Goal: Task Accomplishment & Management: Use online tool/utility

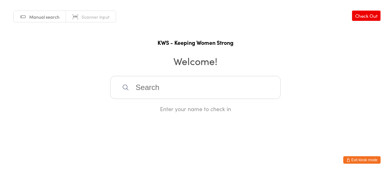
click at [139, 87] on input "search" at bounding box center [195, 87] width 171 height 23
type input "iris"
click at [142, 106] on div "[PERSON_NAME]" at bounding box center [195, 107] width 159 height 8
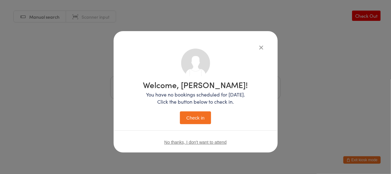
click at [202, 119] on button "Check in" at bounding box center [195, 117] width 31 height 13
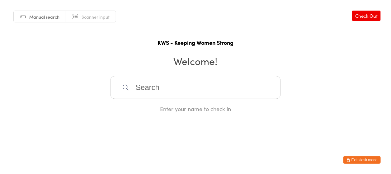
click at [136, 86] on input "search" at bounding box center [195, 87] width 171 height 23
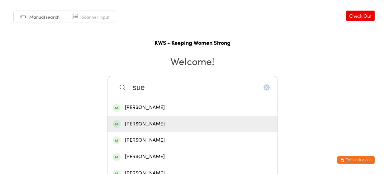
type input "sue"
click at [136, 118] on div "[PERSON_NAME]" at bounding box center [192, 124] width 170 height 16
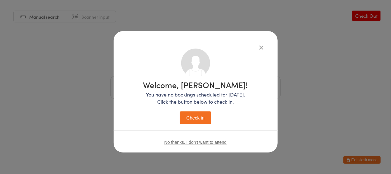
click at [193, 113] on button "Check in" at bounding box center [195, 117] width 31 height 13
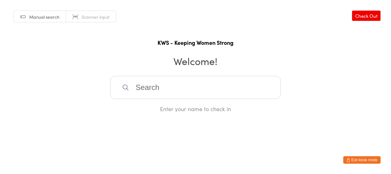
click at [180, 86] on input "search" at bounding box center [195, 87] width 171 height 23
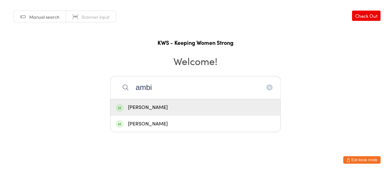
type input "ambi"
click at [165, 106] on div "[PERSON_NAME]" at bounding box center [195, 107] width 159 height 8
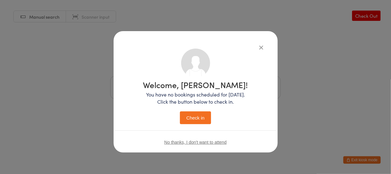
click at [199, 120] on button "Check in" at bounding box center [195, 117] width 31 height 13
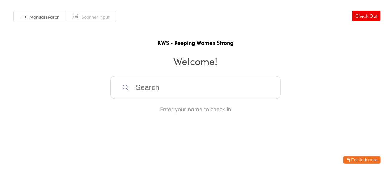
click at [134, 87] on input "search" at bounding box center [195, 87] width 171 height 23
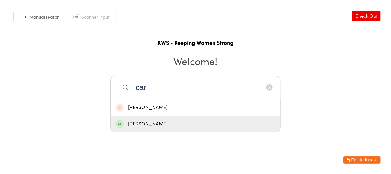
type input "car"
click at [147, 123] on div "[PERSON_NAME]" at bounding box center [195, 124] width 159 height 8
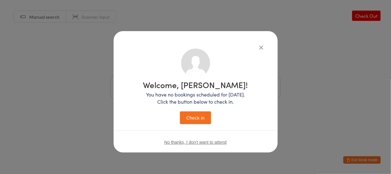
click at [194, 119] on button "Check in" at bounding box center [195, 117] width 31 height 13
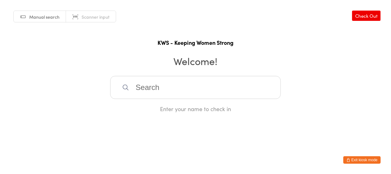
click at [147, 95] on input "search" at bounding box center [195, 87] width 171 height 23
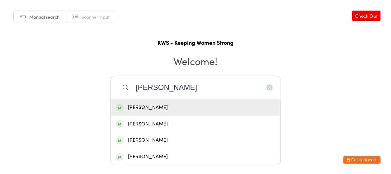
type input "[PERSON_NAME]"
click at [152, 107] on div "[PERSON_NAME]" at bounding box center [195, 107] width 159 height 8
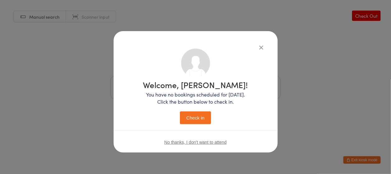
click at [194, 119] on button "Check in" at bounding box center [195, 117] width 31 height 13
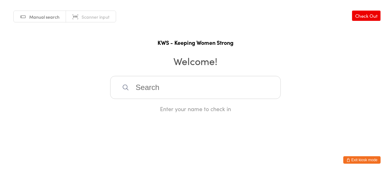
click at [132, 92] on input "search" at bounding box center [195, 87] width 171 height 23
type input "sla"
click at [140, 106] on div "[PERSON_NAME]" at bounding box center [195, 107] width 159 height 8
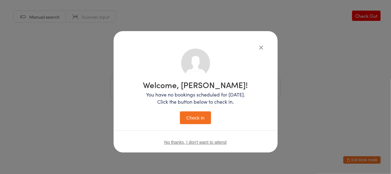
click at [197, 112] on button "Check in" at bounding box center [195, 117] width 31 height 13
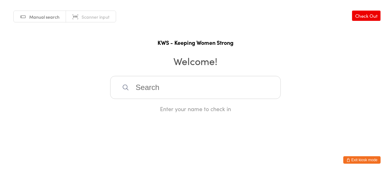
click at [151, 85] on input "search" at bounding box center [195, 87] width 171 height 23
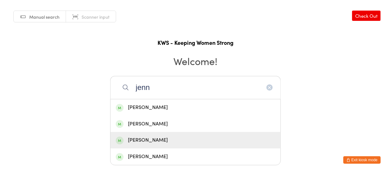
type input "jenn"
click at [153, 140] on div "[PERSON_NAME]" at bounding box center [195, 140] width 159 height 8
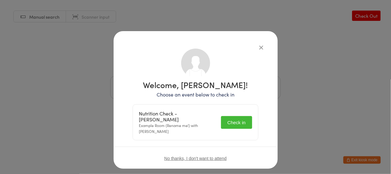
click at [232, 116] on button "Check in" at bounding box center [236, 122] width 31 height 13
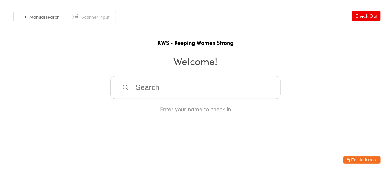
click at [202, 82] on input "search" at bounding box center [195, 87] width 171 height 23
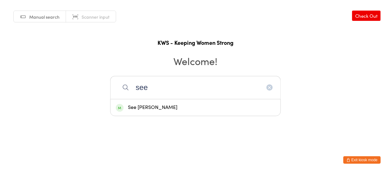
type input "see"
click at [164, 112] on div "See [PERSON_NAME]" at bounding box center [195, 107] width 170 height 16
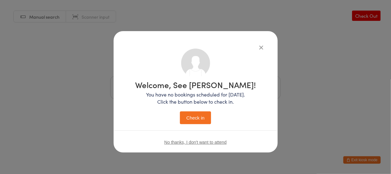
click at [202, 116] on button "Check in" at bounding box center [195, 117] width 31 height 13
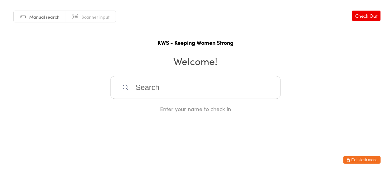
click at [177, 88] on input "search" at bounding box center [195, 87] width 171 height 23
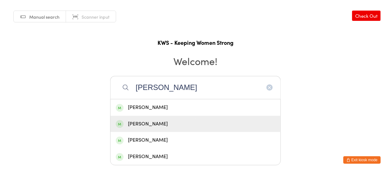
type input "[PERSON_NAME]"
click at [155, 120] on div "[PERSON_NAME]" at bounding box center [195, 124] width 159 height 8
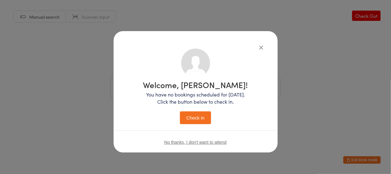
click at [191, 120] on button "Check in" at bounding box center [195, 117] width 31 height 13
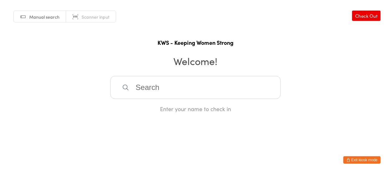
click at [208, 92] on input "search" at bounding box center [195, 87] width 171 height 23
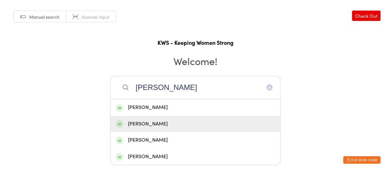
type input "[PERSON_NAME]"
click at [142, 124] on div "[PERSON_NAME]" at bounding box center [195, 124] width 159 height 8
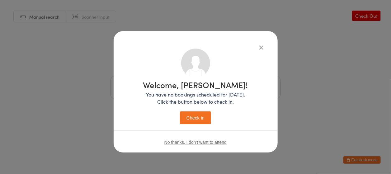
click at [197, 119] on button "Check in" at bounding box center [195, 117] width 31 height 13
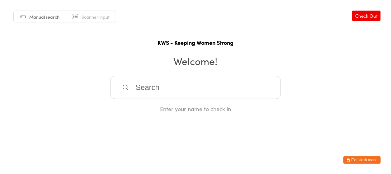
click at [166, 86] on input "search" at bounding box center [195, 87] width 171 height 23
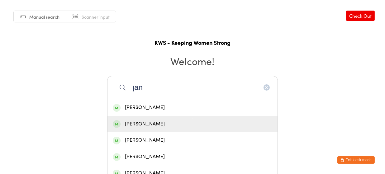
type input "jan"
click at [143, 120] on div "[PERSON_NAME]" at bounding box center [192, 124] width 159 height 8
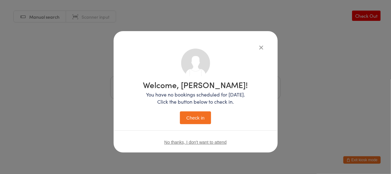
click at [191, 119] on button "Check in" at bounding box center [195, 117] width 31 height 13
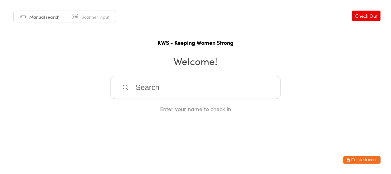
click at [189, 119] on html "You have now entered Kiosk Mode. Members will be able to check themselves in us…" at bounding box center [195, 87] width 391 height 174
click at [139, 86] on input "search" at bounding box center [195, 87] width 171 height 23
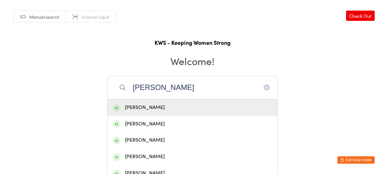
type input "[PERSON_NAME]"
click at [137, 106] on div "[PERSON_NAME]" at bounding box center [192, 107] width 159 height 8
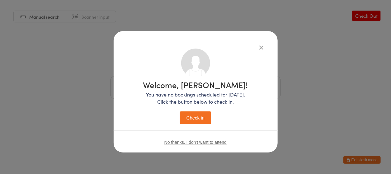
click at [198, 119] on button "Check in" at bounding box center [195, 117] width 31 height 13
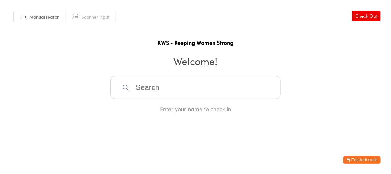
click at [171, 94] on input "search" at bounding box center [195, 87] width 171 height 23
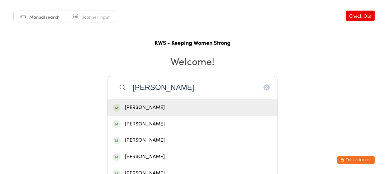
type input "[PERSON_NAME]"
click at [143, 105] on div "[PERSON_NAME]" at bounding box center [192, 107] width 159 height 8
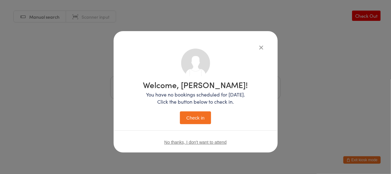
click at [195, 114] on button "Check in" at bounding box center [195, 117] width 31 height 13
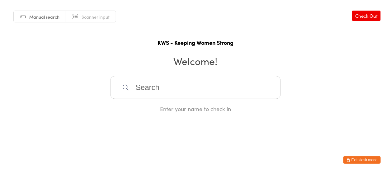
click at [135, 86] on input "search" at bounding box center [195, 87] width 171 height 23
type input "vio"
click at [134, 107] on div "[PERSON_NAME]" at bounding box center [195, 107] width 159 height 8
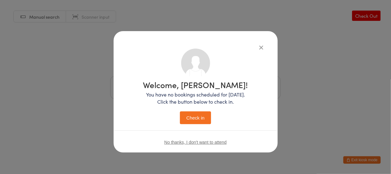
click at [196, 117] on button "Check in" at bounding box center [195, 117] width 31 height 13
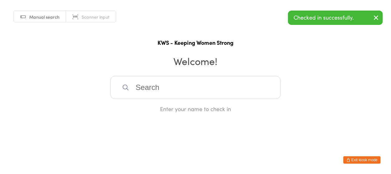
click at [176, 86] on input "search" at bounding box center [195, 87] width 171 height 23
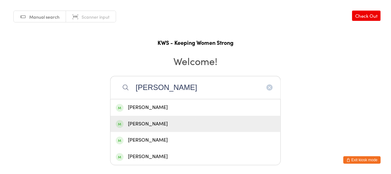
type input "[PERSON_NAME]"
click at [165, 122] on div "[PERSON_NAME]" at bounding box center [195, 124] width 159 height 8
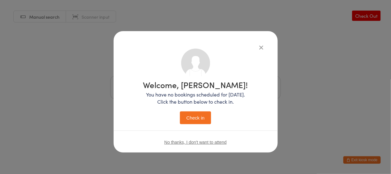
click at [190, 117] on button "Check in" at bounding box center [195, 117] width 31 height 13
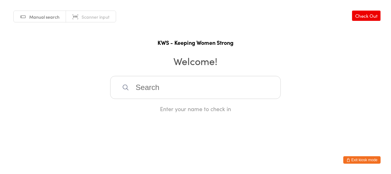
click at [143, 93] on input "search" at bounding box center [195, 87] width 171 height 23
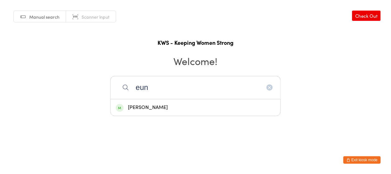
type input "eun"
click at [146, 107] on div "[PERSON_NAME]" at bounding box center [195, 107] width 159 height 8
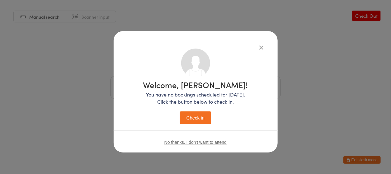
click at [197, 115] on button "Check in" at bounding box center [195, 117] width 31 height 13
